Goal: Task Accomplishment & Management: Use online tool/utility

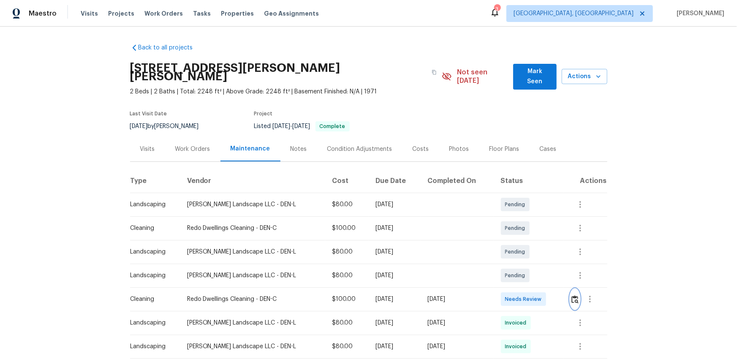
click at [524, 242] on button "button" at bounding box center [575, 299] width 10 height 20
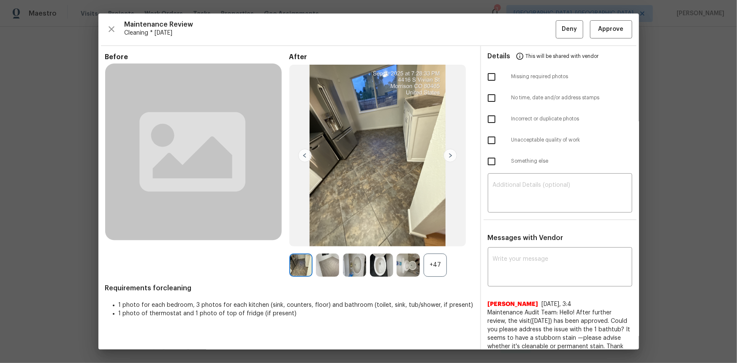
click at [429, 242] on div "+47" at bounding box center [435, 264] width 23 height 23
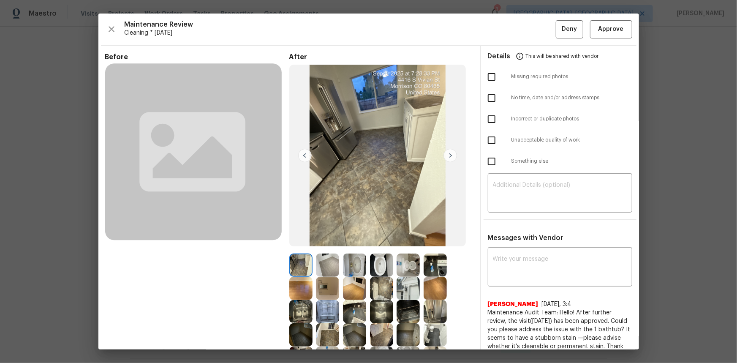
click at [323, 242] on img at bounding box center [327, 288] width 23 height 23
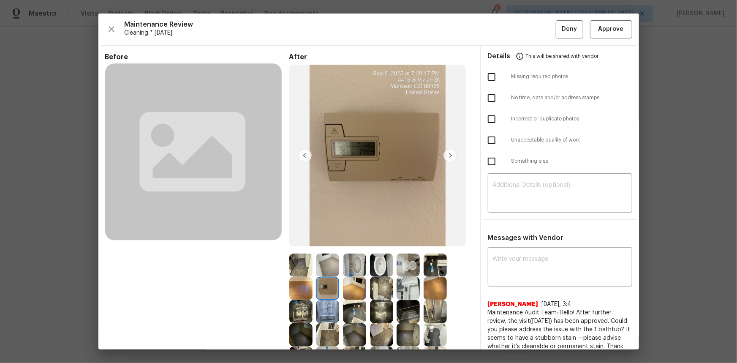
click at [323, 242] on img at bounding box center [327, 288] width 23 height 23
click at [322, 242] on img at bounding box center [327, 288] width 23 height 23
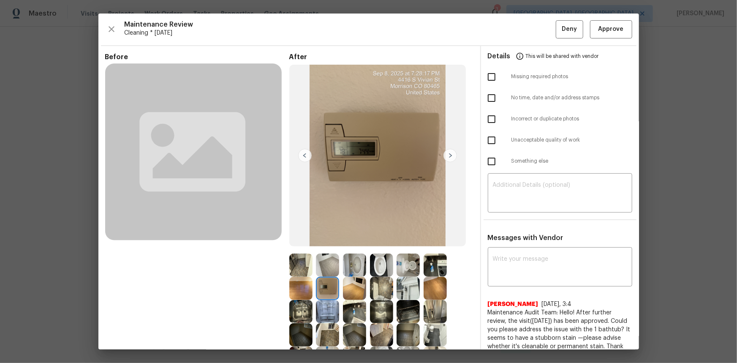
click at [329, 242] on img at bounding box center [327, 288] width 23 height 23
click at [325, 242] on img at bounding box center [327, 288] width 23 height 23
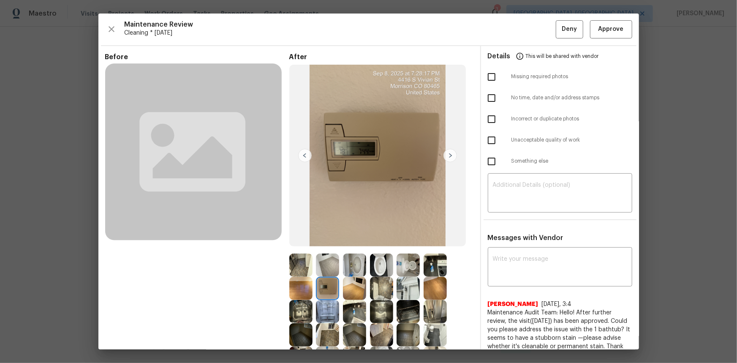
click at [323, 242] on img at bounding box center [327, 288] width 23 height 23
click at [324, 242] on img at bounding box center [327, 288] width 23 height 23
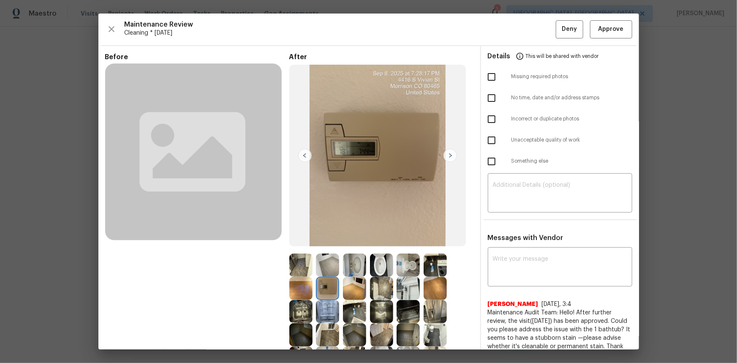
click at [324, 242] on img at bounding box center [327, 288] width 23 height 23
drag, startPoint x: 600, startPoint y: 31, endPoint x: 618, endPoint y: 68, distance: 40.8
click at [524, 31] on span "Approve" at bounding box center [610, 29] width 25 height 11
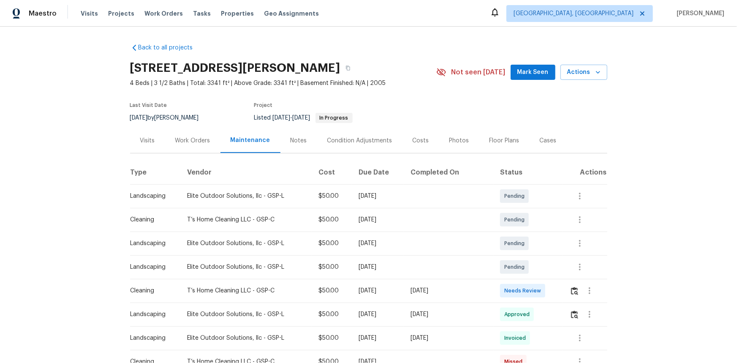
scroll to position [115, 0]
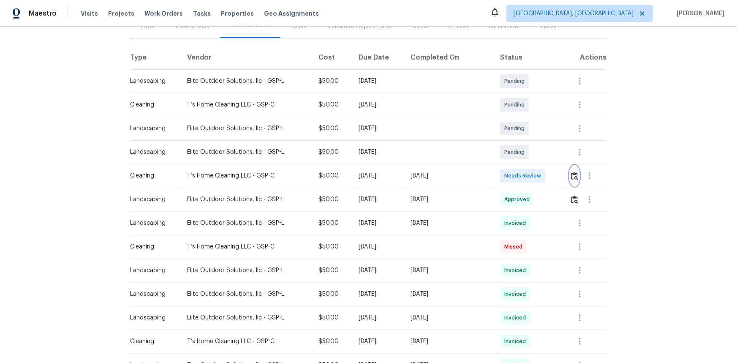
click at [524, 174] on img "button" at bounding box center [574, 176] width 7 height 8
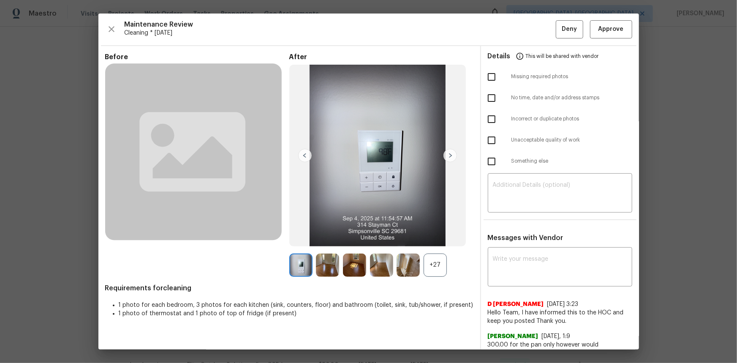
click at [427, 242] on div "+27" at bounding box center [435, 264] width 23 height 23
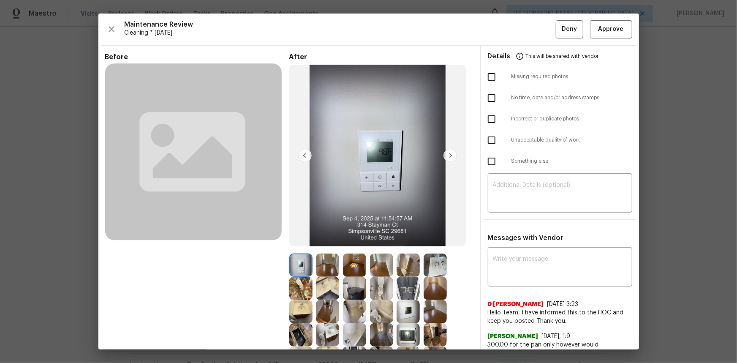
scroll to position [38, 0]
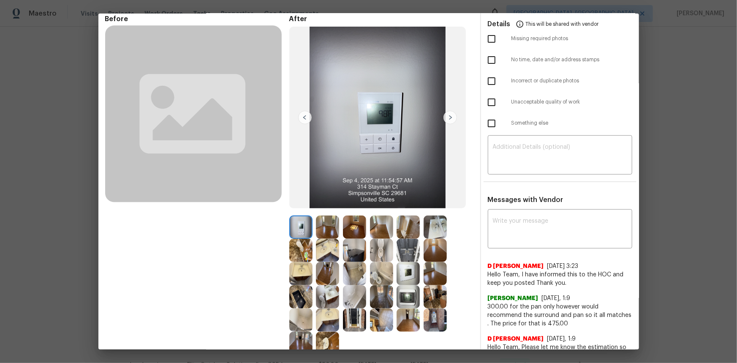
click at [408, 242] on img at bounding box center [408, 273] width 23 height 23
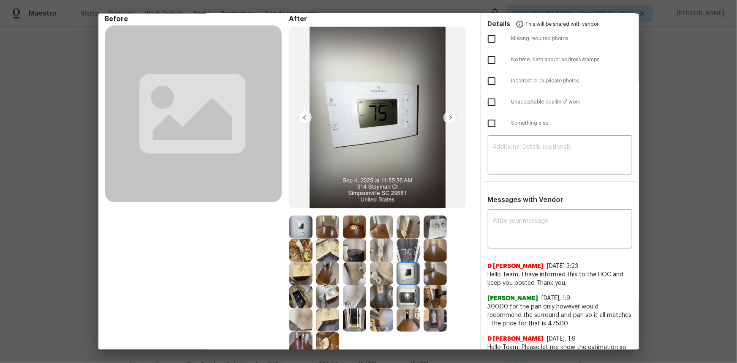
click at [408, 242] on img at bounding box center [408, 273] width 23 height 23
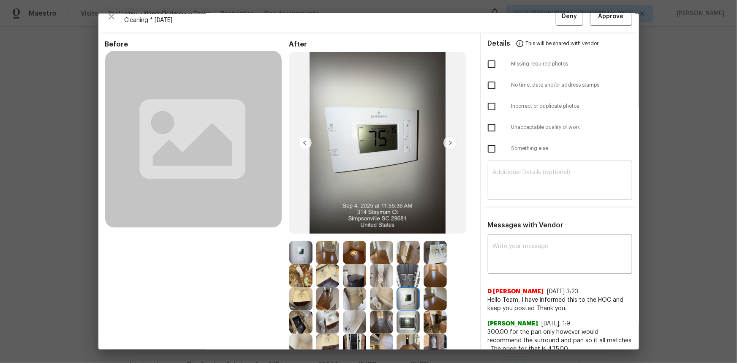
scroll to position [0, 0]
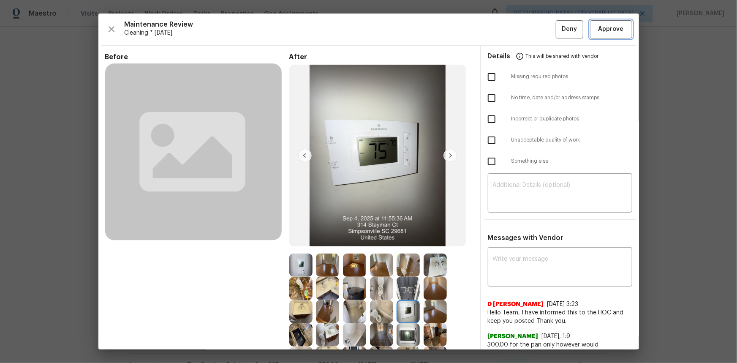
click at [524, 33] on span "Approve" at bounding box center [610, 29] width 25 height 11
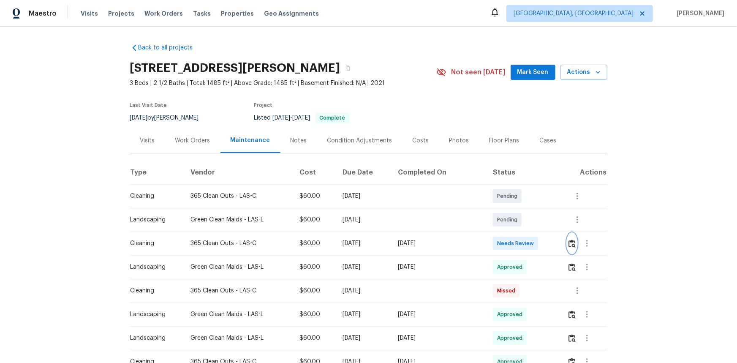
click at [524, 242] on img "button" at bounding box center [571, 243] width 7 height 8
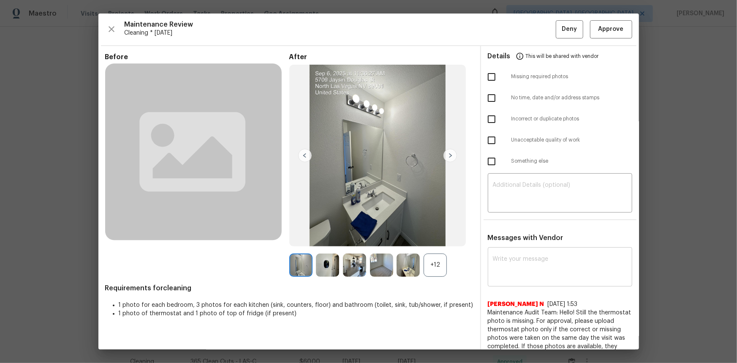
click at [505, 242] on textarea at bounding box center [560, 268] width 134 height 24
paste textarea "Maintenance Audit Team: Hello! Unfortunately, this cleaning visit completed on …"
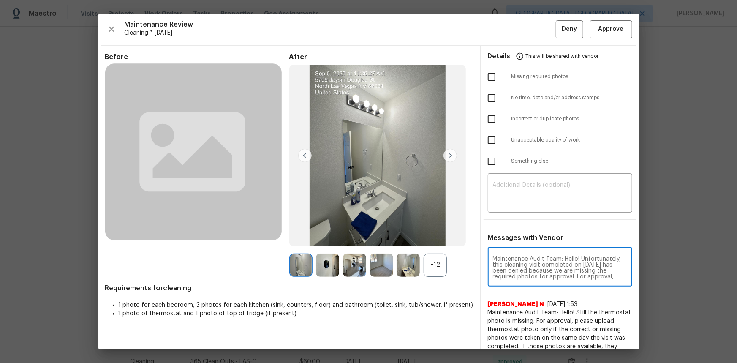
scroll to position [106, 0]
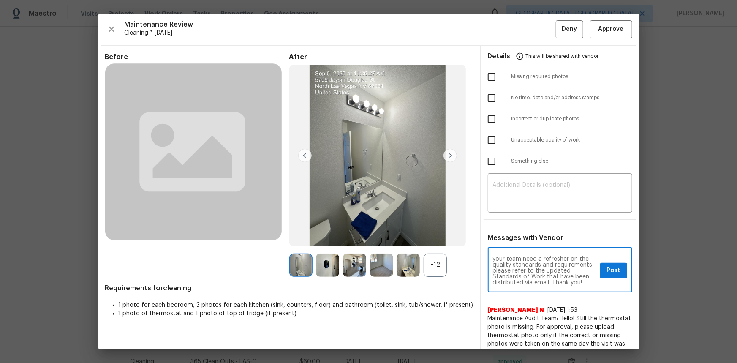
type textarea "Maintenance Audit Team: Hello! Unfortunately, this cleaning visit completed on …"
click at [317, 242] on img at bounding box center [327, 264] width 23 height 23
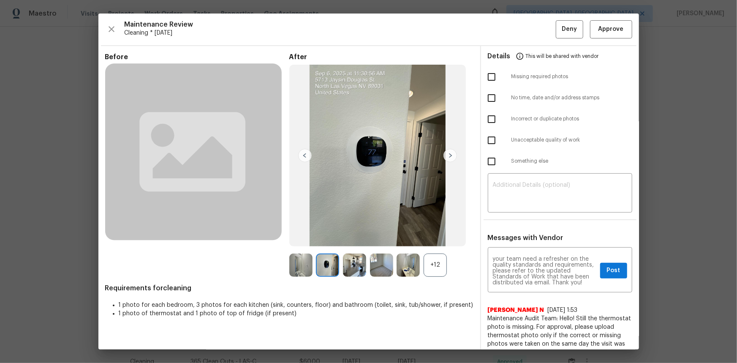
drag, startPoint x: 317, startPoint y: 264, endPoint x: 323, endPoint y: 264, distance: 5.5
click at [321, 242] on img at bounding box center [327, 264] width 23 height 23
click at [323, 242] on img at bounding box center [327, 264] width 23 height 23
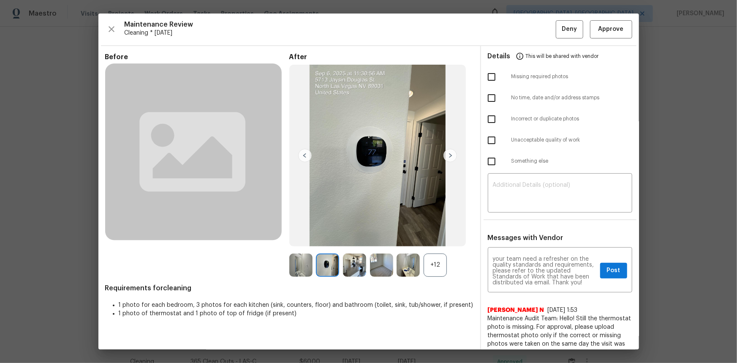
click at [321, 242] on img at bounding box center [327, 264] width 23 height 23
click at [510, 194] on textarea at bounding box center [560, 194] width 134 height 24
paste textarea "Maintenance Audit Team: Hello! Unfortunately, this cleaning visit completed on …"
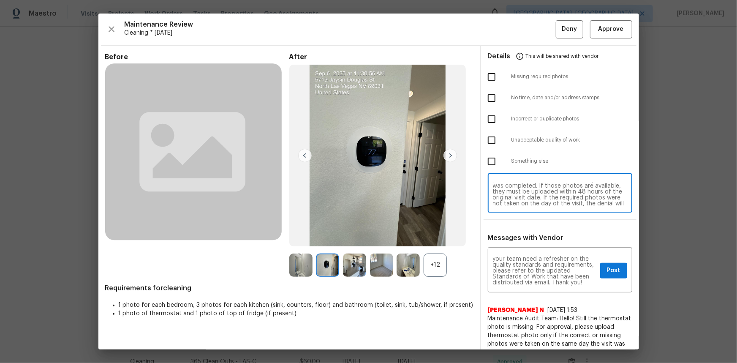
scroll to position [0, 0]
type textarea "Maintenance Audit Team: Hello! Unfortunately, this cleaning visit completed on …"
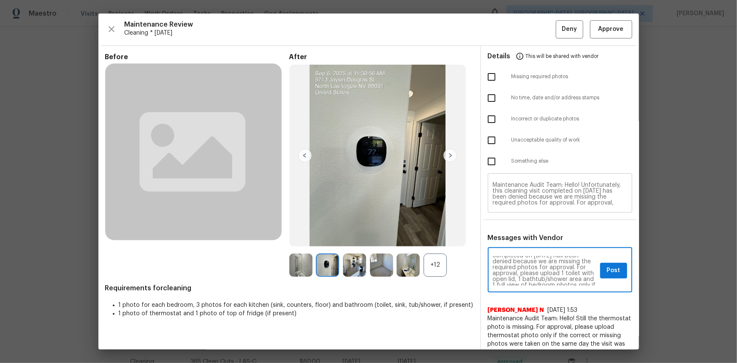
type textarea "Maintenance Audit Team: Hello! Unfortunately, this cleaning visit completed on …"
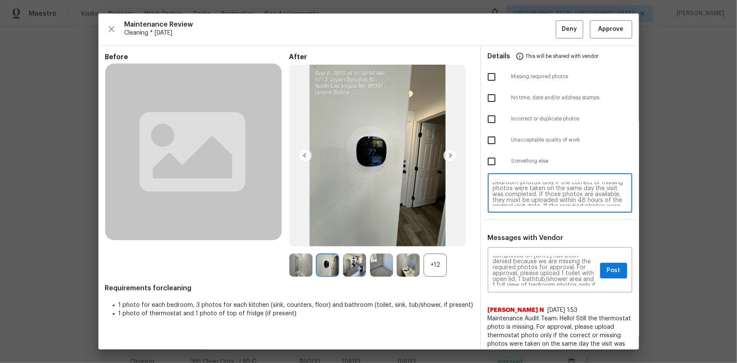
scroll to position [30, 0]
drag, startPoint x: 578, startPoint y: 182, endPoint x: 573, endPoint y: 192, distance: 11.3
click at [524, 192] on textarea "Maintenance Audit Team: Hello! Unfortunately, this cleaning visit completed on …" at bounding box center [560, 194] width 134 height 24
type textarea "Maintenance Audit Team: Hello! Unfortunately, this cleaning visit completed on …"
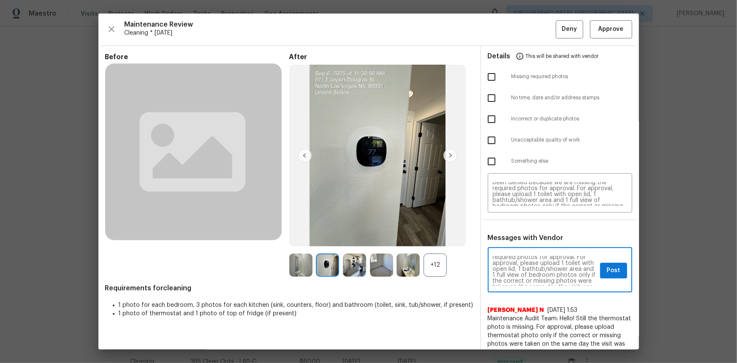
scroll to position [30, 0]
click at [524, 242] on span "Post" at bounding box center [614, 270] width 14 height 11
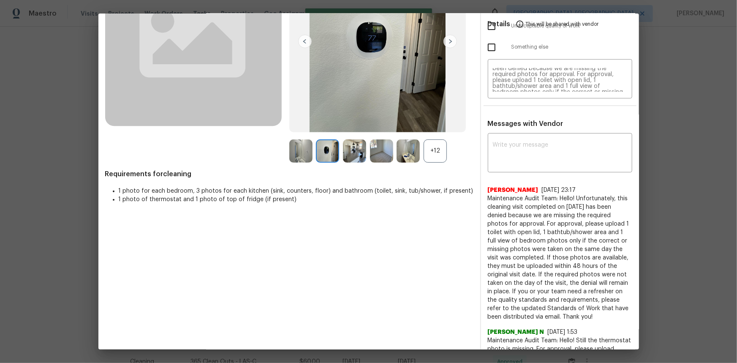
scroll to position [0, 0]
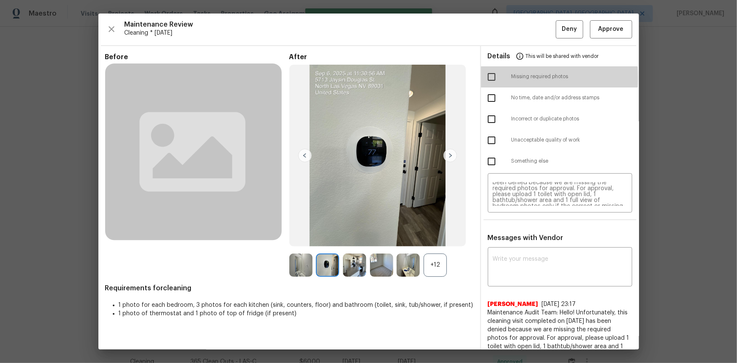
click at [485, 78] on input "checkbox" at bounding box center [492, 77] width 18 height 18
checkbox input "true"
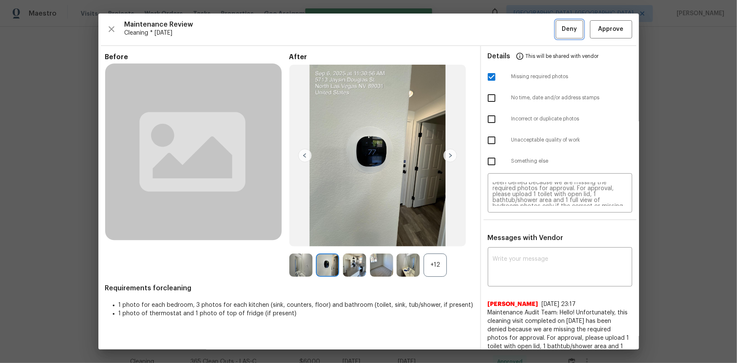
click at [524, 28] on span "Deny" at bounding box center [569, 29] width 15 height 11
